Goal: Task Accomplishment & Management: Complete application form

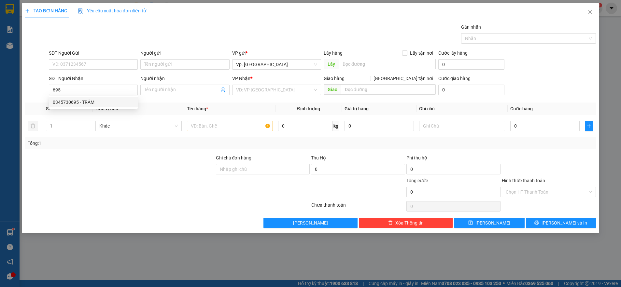
click at [88, 98] on div "0345730695 - TRÂM" at bounding box center [93, 102] width 89 height 10
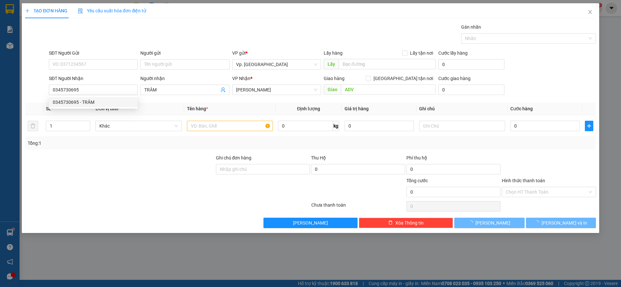
type input "0345730695"
type input "TRÂM"
type input "ADV"
type input "50.000"
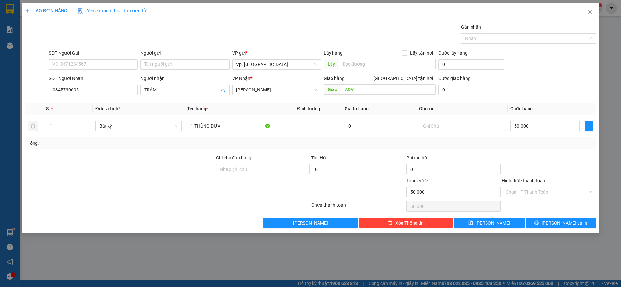
type input "0345730695"
drag, startPoint x: 515, startPoint y: 187, endPoint x: 515, endPoint y: 197, distance: 10.1
click at [515, 188] on input "Hình thức thanh toán" at bounding box center [546, 192] width 82 height 10
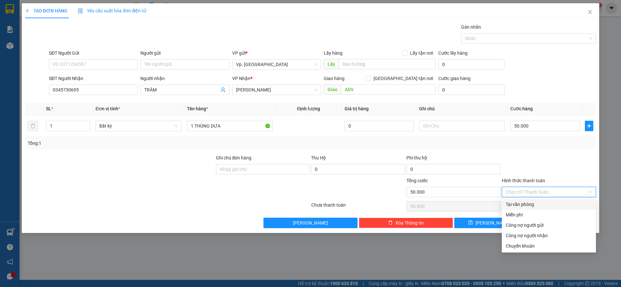
click at [515, 203] on div "Tại văn phòng" at bounding box center [548, 204] width 86 height 7
type input "0"
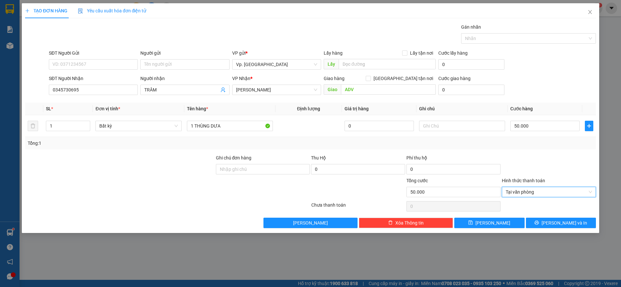
click at [575, 228] on div "TẠO ĐƠN HÀNG Yêu cầu xuất hóa đơn điện tử Transit Pickup Surcharge Ids Transit …" at bounding box center [310, 118] width 577 height 230
click at [571, 224] on span "[PERSON_NAME] và In" at bounding box center [564, 222] width 46 height 7
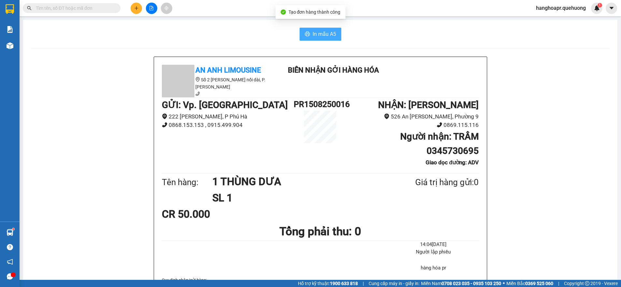
click at [328, 35] on button "In mẫu A5" at bounding box center [320, 34] width 42 height 13
drag, startPoint x: 309, startPoint y: 30, endPoint x: 320, endPoint y: 36, distance: 12.3
click at [312, 30] on button "In mẫu A5" at bounding box center [320, 34] width 42 height 13
